Goal: Information Seeking & Learning: Check status

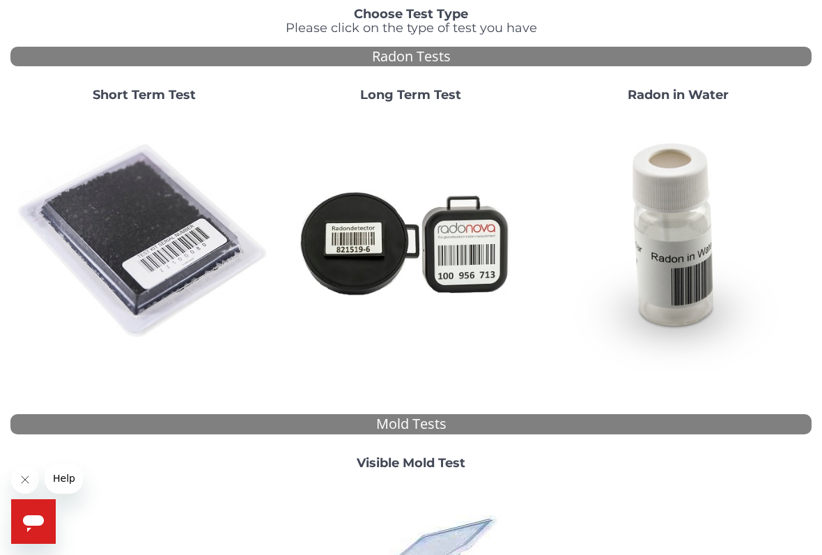
scroll to position [178, 0]
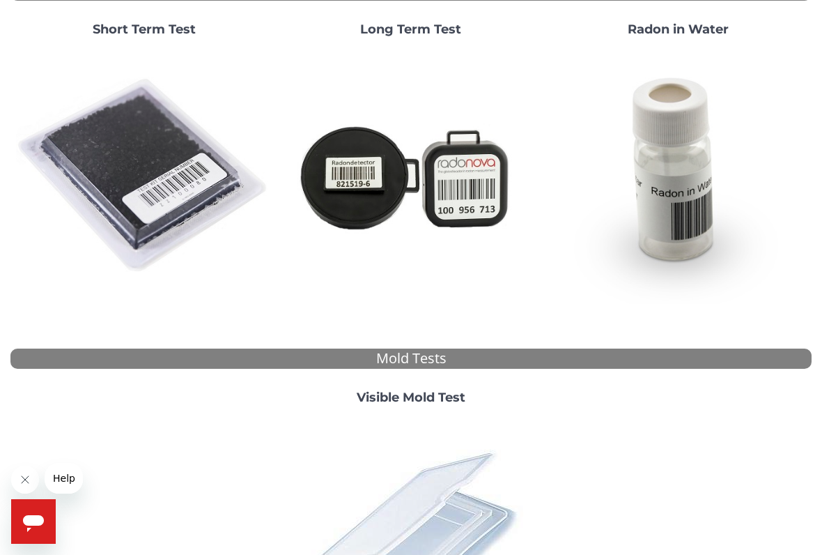
click at [444, 458] on img at bounding box center [411, 538] width 244 height 244
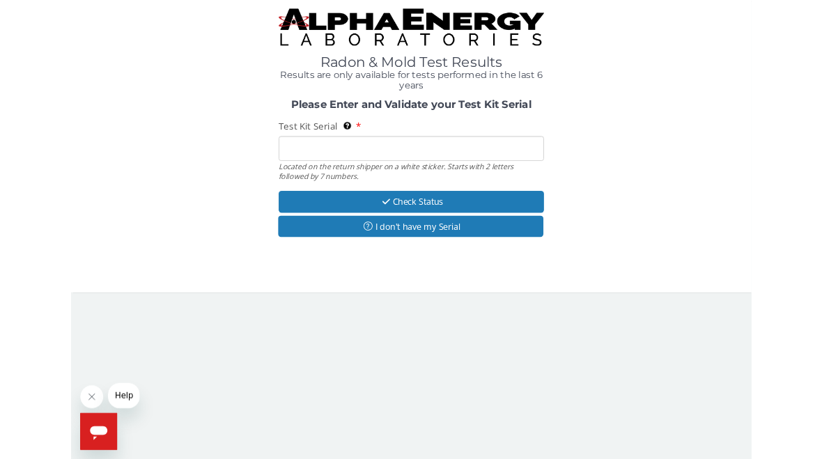
scroll to position [0, 0]
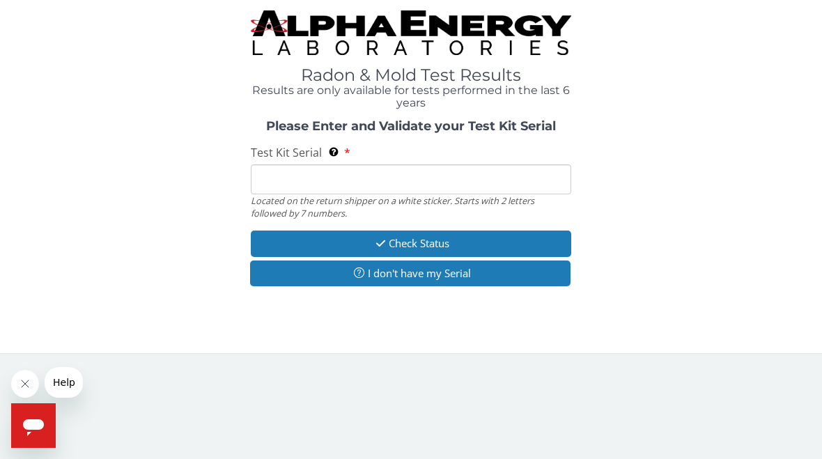
click at [321, 181] on input "Test Kit Serial Located on the return shipper on a white sticker. Starts with 2…" at bounding box center [411, 179] width 321 height 30
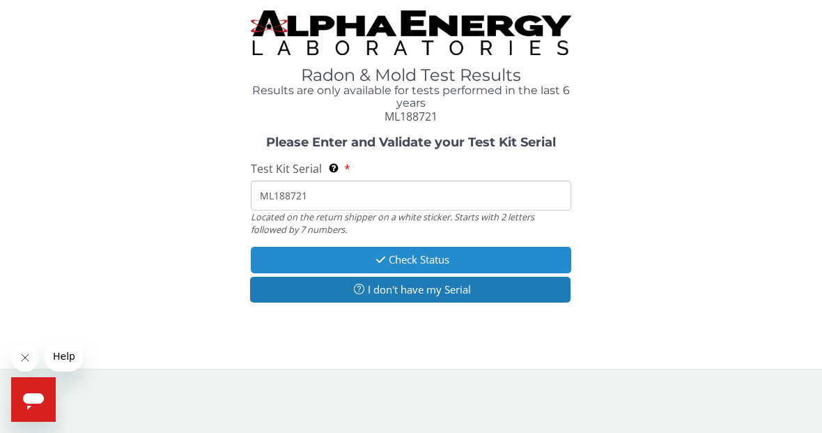
type input "ML188721"
click at [411, 259] on button "Check Status" at bounding box center [411, 260] width 321 height 26
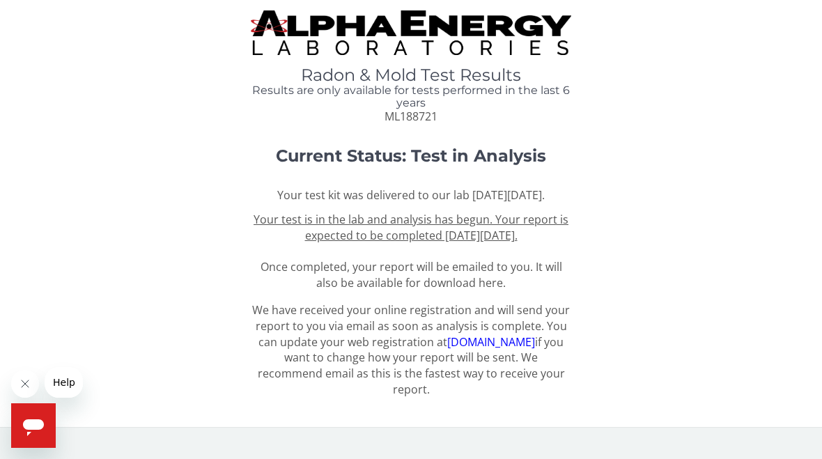
click at [452, 243] on u "Your test is in the lab and analysis has begun. Your report is expected to be c…" at bounding box center [411, 227] width 315 height 31
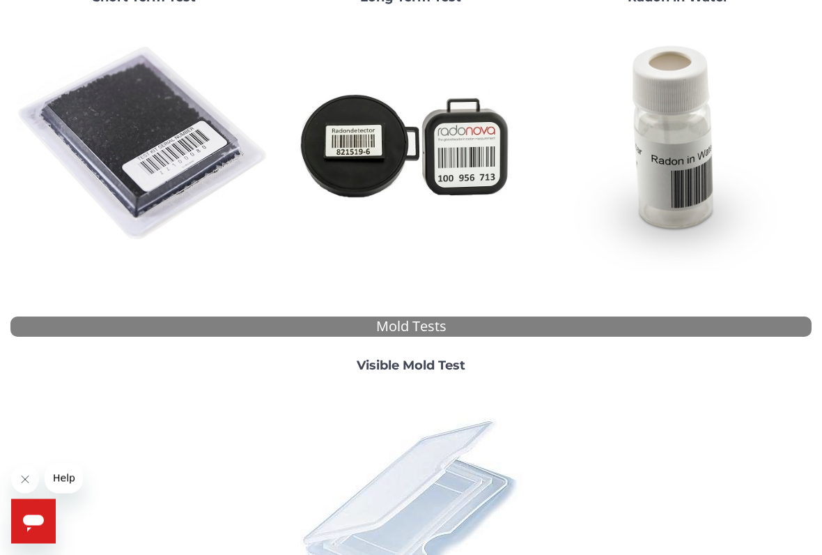
scroll to position [215, 0]
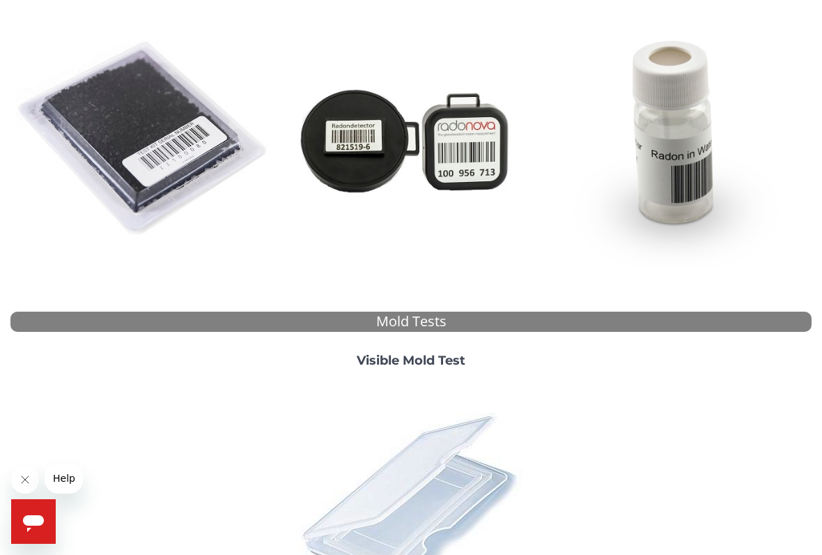
click at [438, 433] on img at bounding box center [411, 501] width 244 height 244
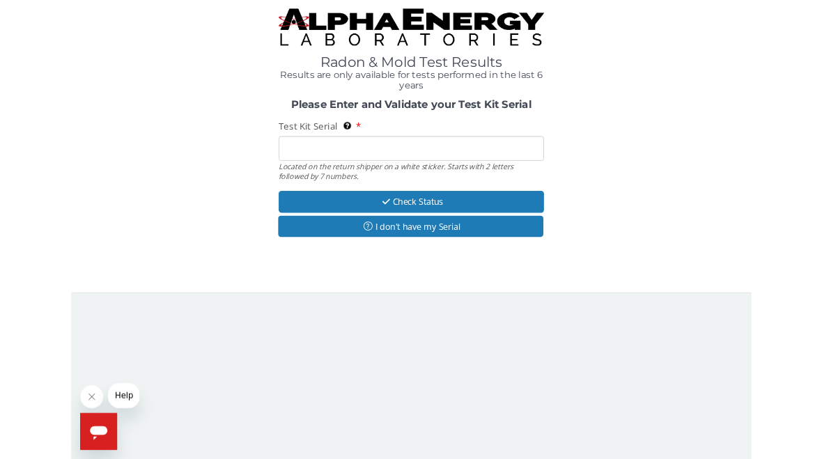
scroll to position [0, 0]
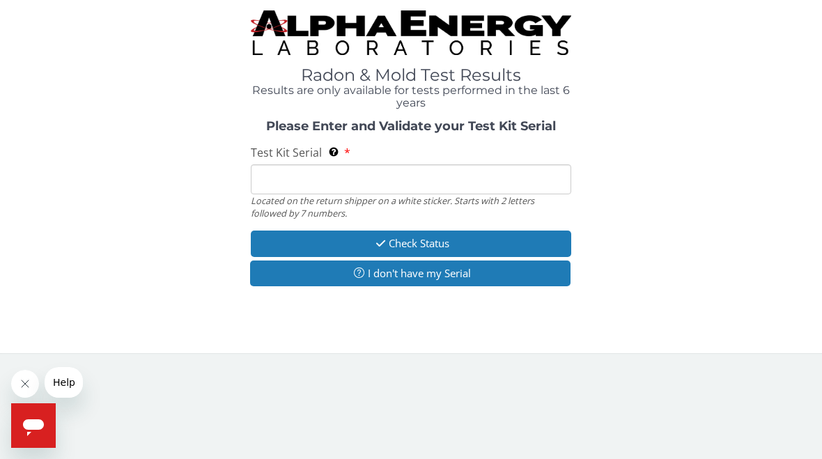
click at [305, 171] on input "Test Kit Serial Located on the return shipper on a white sticker. Starts with 2…" at bounding box center [411, 179] width 321 height 30
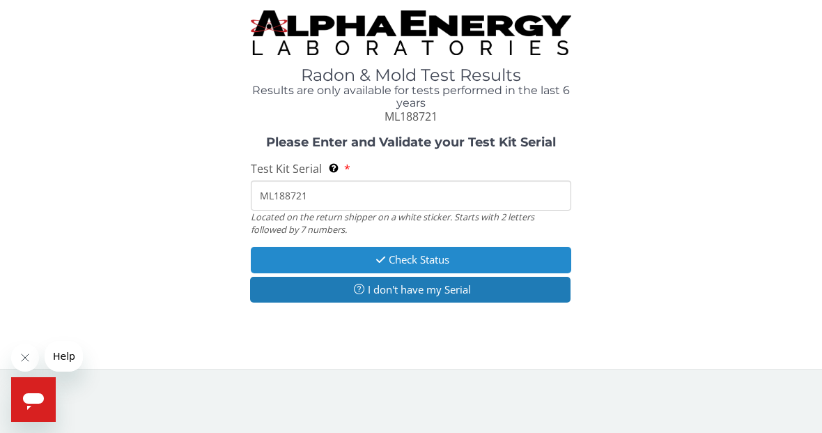
type input "ML188721"
click at [403, 259] on button "Check Status" at bounding box center [411, 260] width 321 height 26
